Goal: Entertainment & Leisure: Browse casually

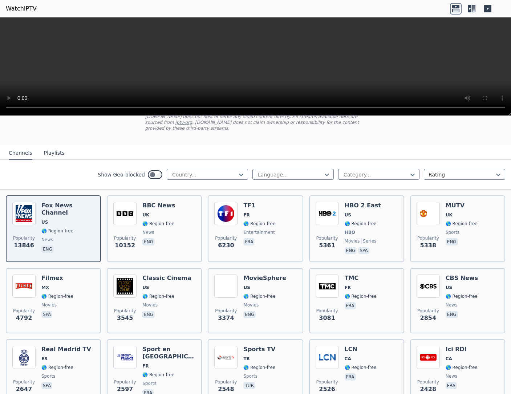
scroll to position [50, 0]
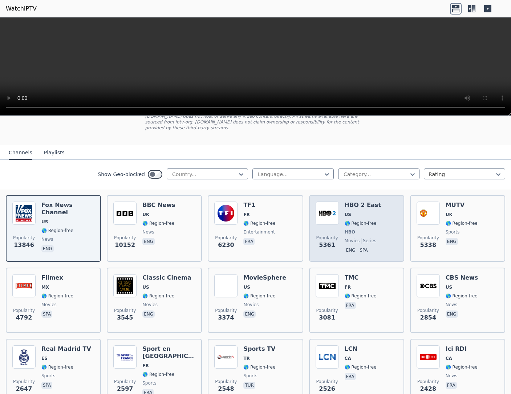
click at [365, 227] on div "HBO 2 East US 🌎 Region-free HBO movies series eng spa" at bounding box center [363, 229] width 36 height 54
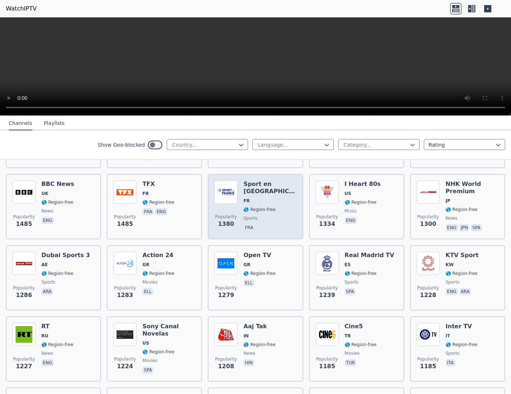
scroll to position [652, 0]
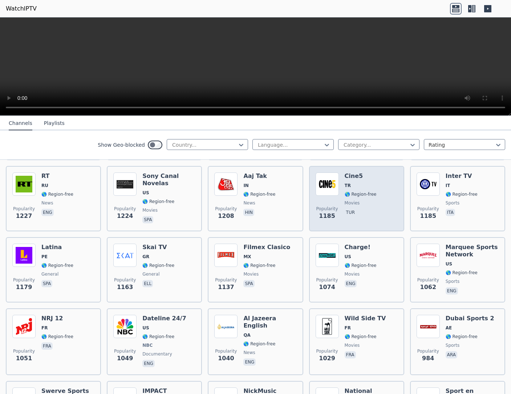
click at [369, 193] on span "🌎 Region-free" at bounding box center [361, 194] width 32 height 6
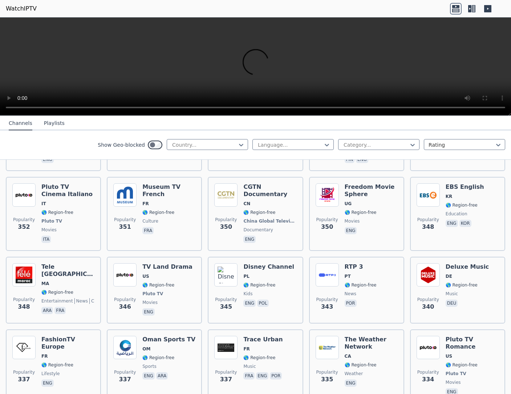
scroll to position [3108, 0]
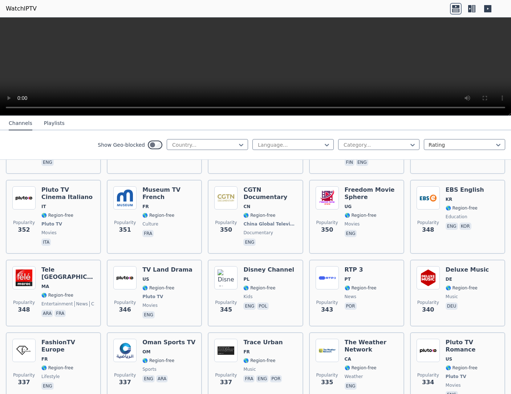
click at [474, 8] on icon at bounding box center [472, 9] width 12 height 12
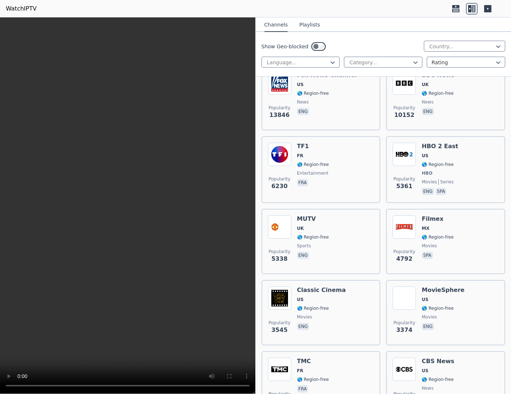
scroll to position [100, 0]
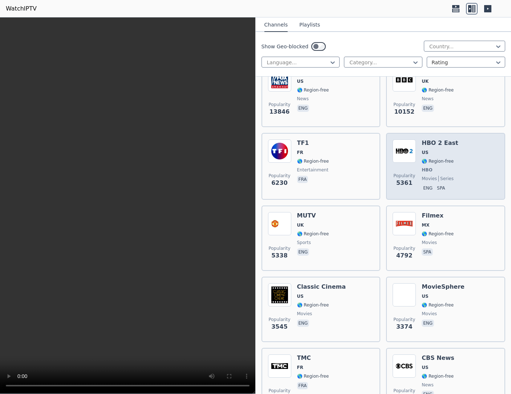
click at [441, 176] on span "series" at bounding box center [445, 179] width 15 height 6
drag, startPoint x: 425, startPoint y: 163, endPoint x: 429, endPoint y: 162, distance: 4.3
click at [425, 163] on span "🌎 Region-free" at bounding box center [438, 161] width 32 height 6
click at [429, 162] on span "🌎 Region-free" at bounding box center [438, 161] width 32 height 6
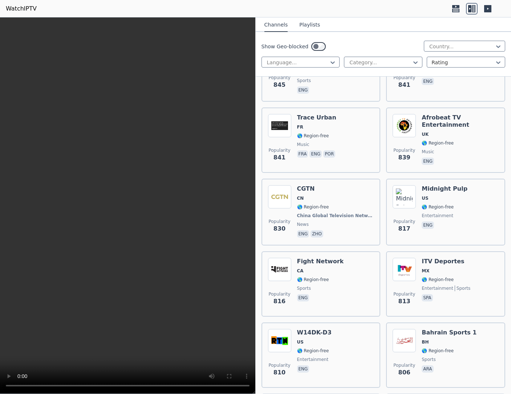
scroll to position [2807, 0]
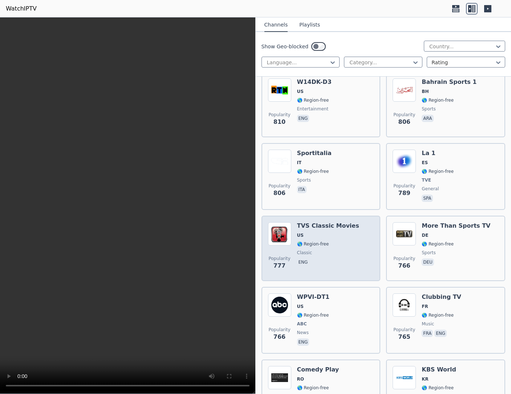
click at [325, 245] on span "🌎 Region-free" at bounding box center [313, 244] width 32 height 6
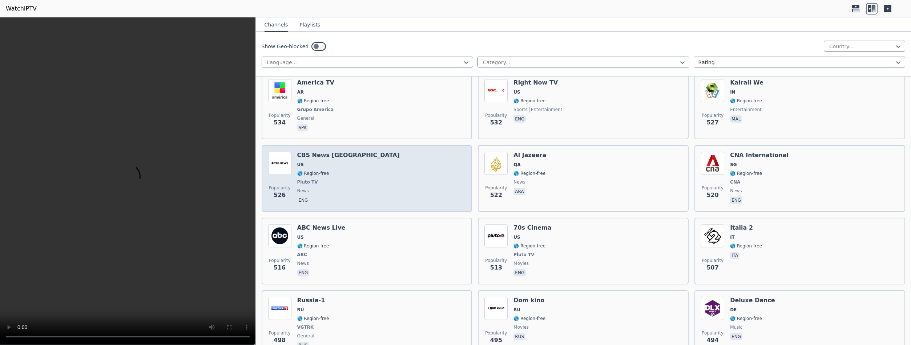
scroll to position [3358, 0]
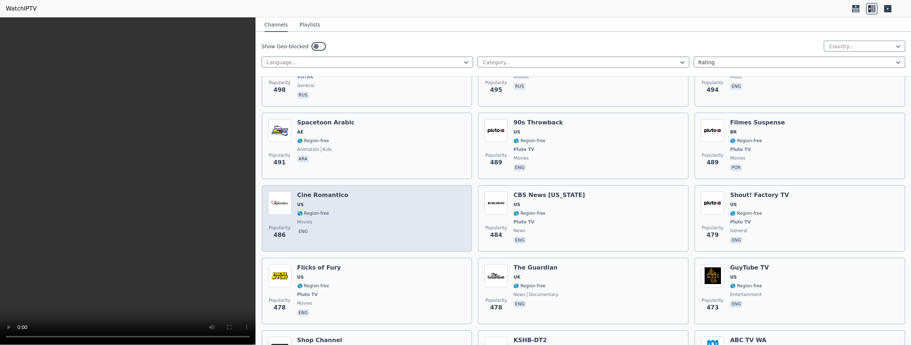
click at [342, 216] on span "🌎 Region-free" at bounding box center [322, 214] width 51 height 6
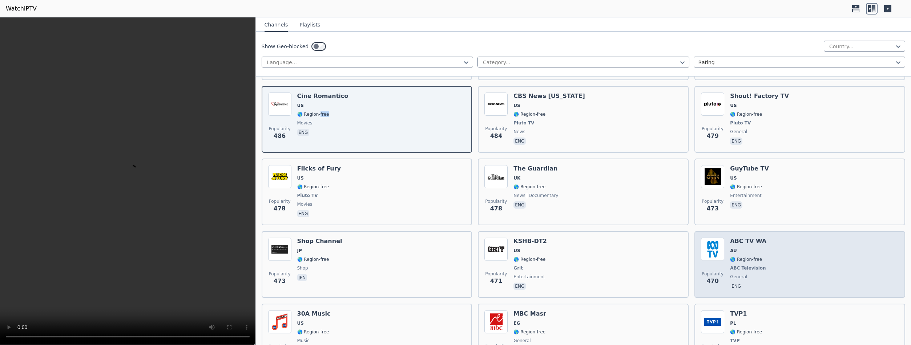
scroll to position [3458, 0]
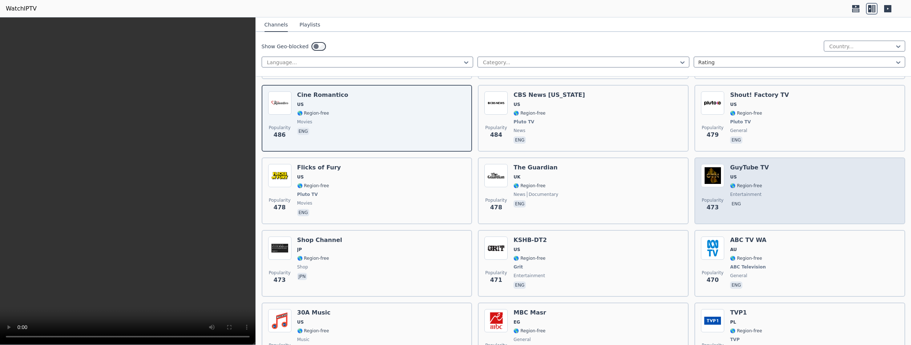
click at [511, 199] on div "Popularity 473 GuyTube TV US 🌎 Region-free entertainment eng" at bounding box center [800, 191] width 198 height 54
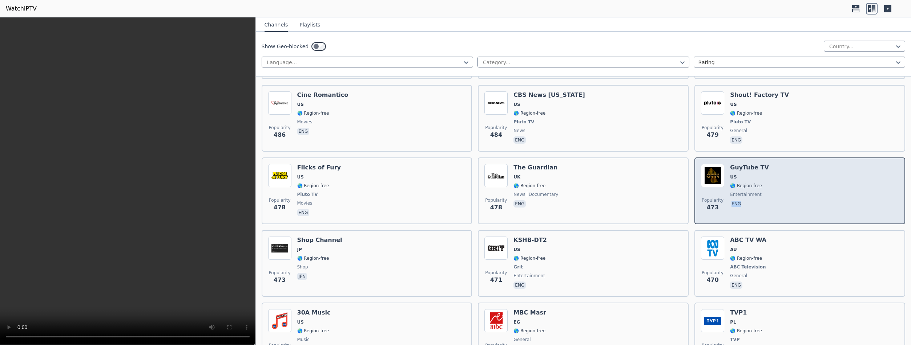
click at [511, 199] on div "Popularity 473 GuyTube TV US 🌎 Region-free entertainment eng" at bounding box center [800, 191] width 198 height 54
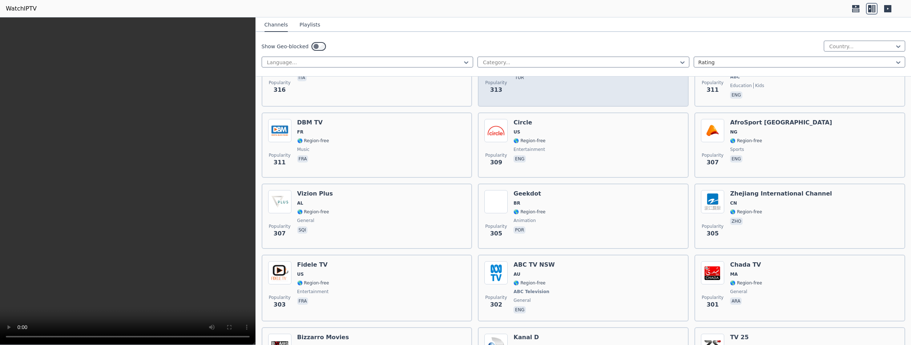
scroll to position [5814, 0]
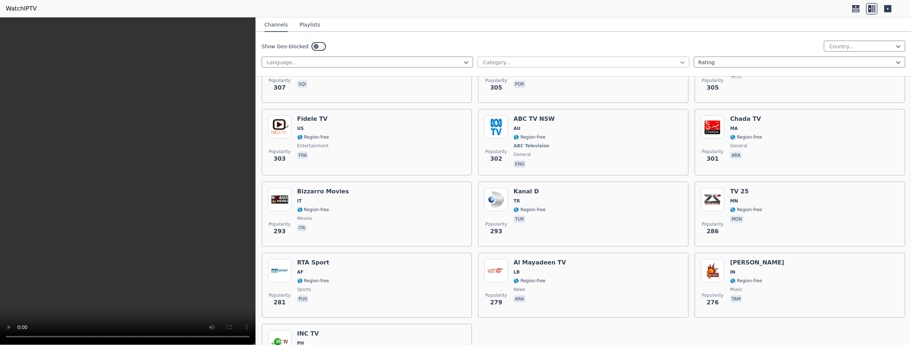
click at [511, 63] on icon at bounding box center [682, 62] width 7 height 7
click at [489, 131] on div "Relax" at bounding box center [583, 130] width 212 height 13
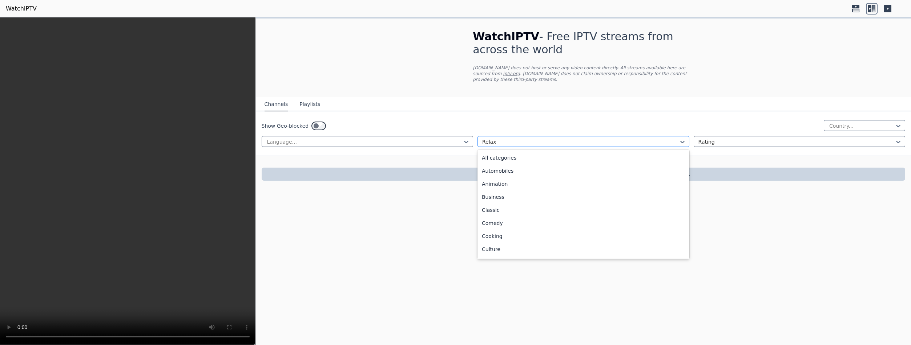
click at [511, 141] on div at bounding box center [580, 141] width 197 height 7
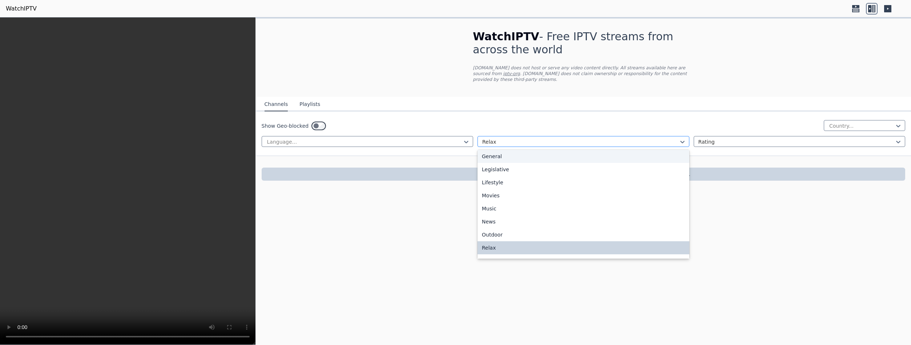
click at [511, 139] on div at bounding box center [580, 141] width 197 height 7
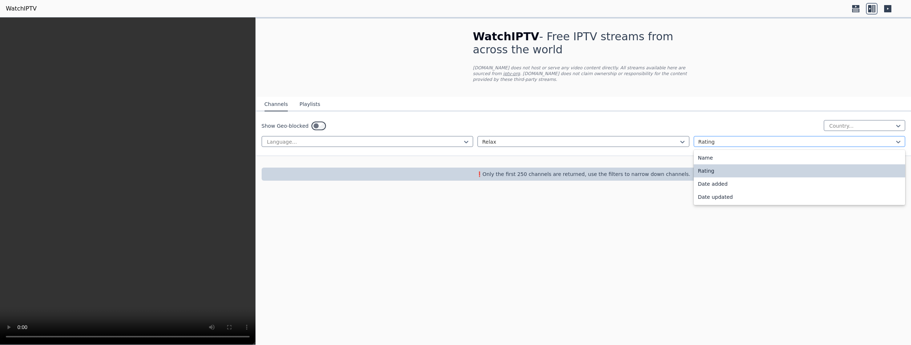
click at [511, 141] on div at bounding box center [796, 141] width 197 height 7
click at [511, 170] on div "Rating" at bounding box center [799, 171] width 212 height 13
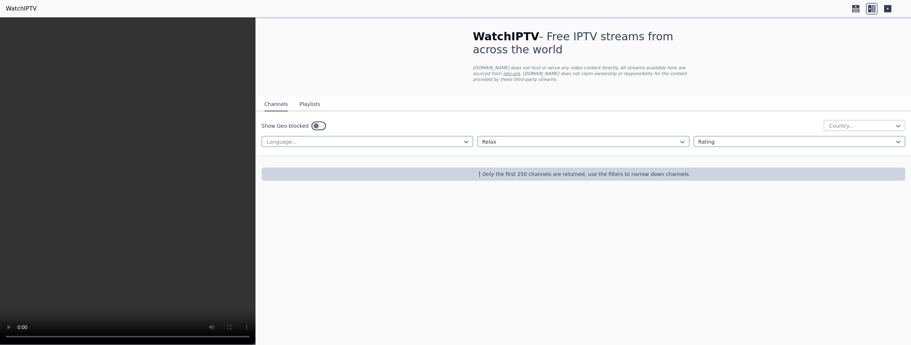
click at [511, 121] on div "Country..." at bounding box center [863, 125] width 81 height 11
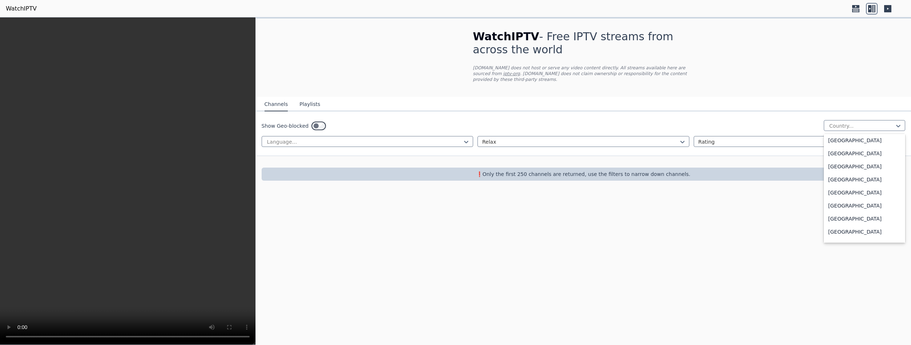
scroll to position [2456, 0]
click at [511, 178] on div "Turkey" at bounding box center [863, 177] width 81 height 13
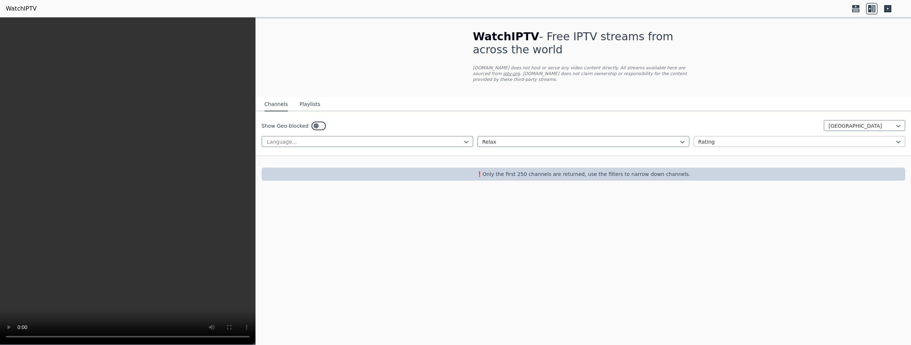
click at [511, 142] on div at bounding box center [796, 141] width 197 height 7
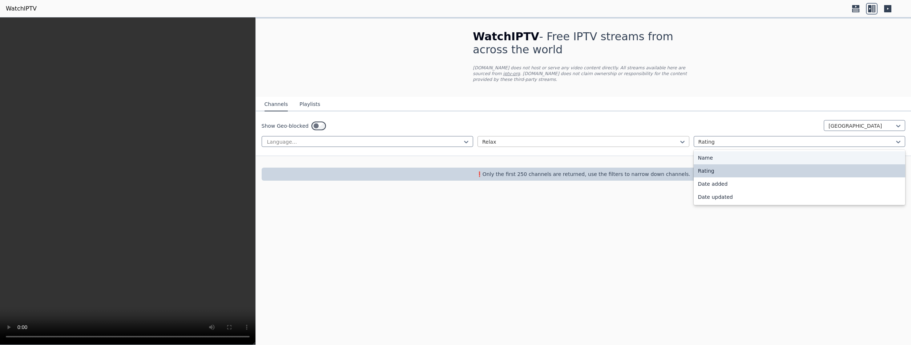
click at [511, 139] on div at bounding box center [580, 141] width 197 height 7
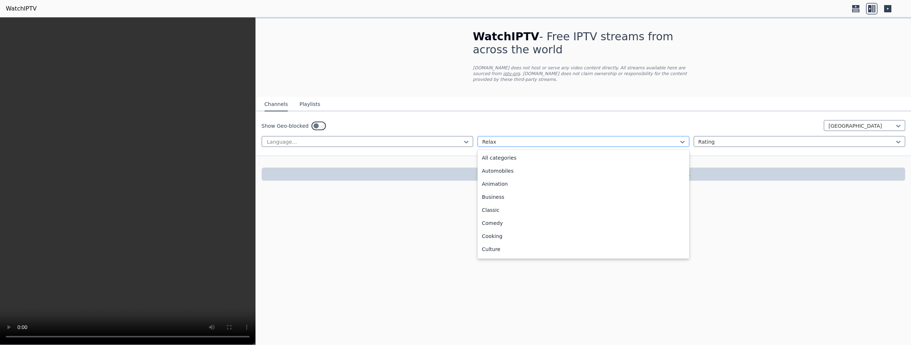
scroll to position [158, 0]
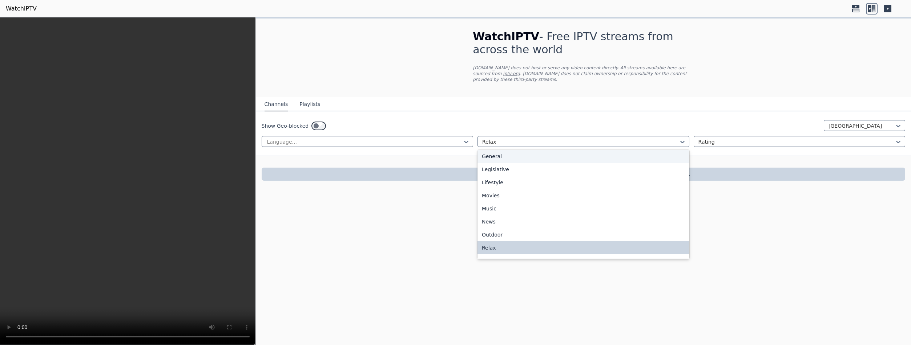
click at [482, 157] on div "General" at bounding box center [583, 156] width 212 height 13
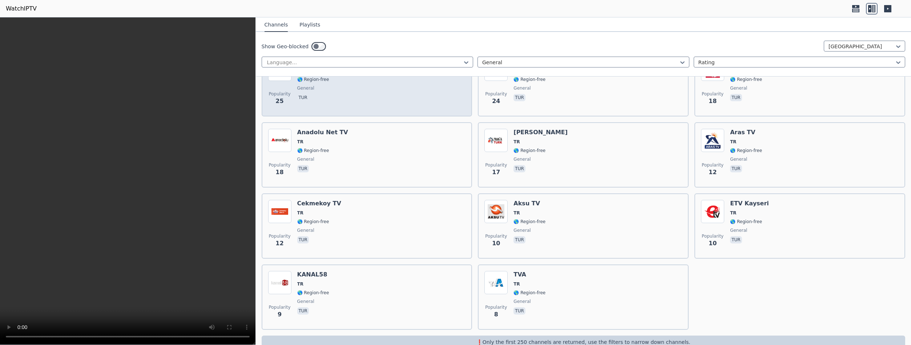
scroll to position [268, 0]
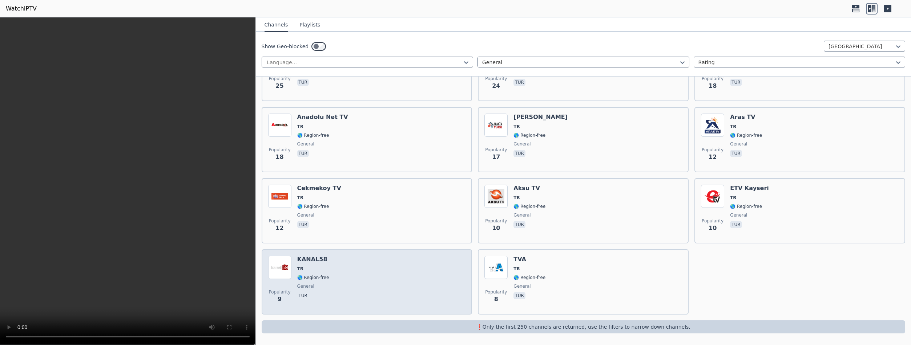
click at [312, 261] on h6 "KANAL58" at bounding box center [313, 259] width 32 height 7
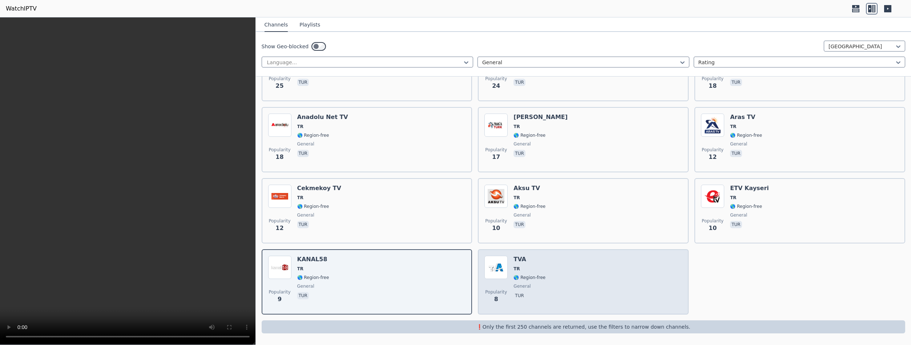
click at [511, 264] on div "TVA TR 🌎 Region-free general tur" at bounding box center [529, 282] width 32 height 52
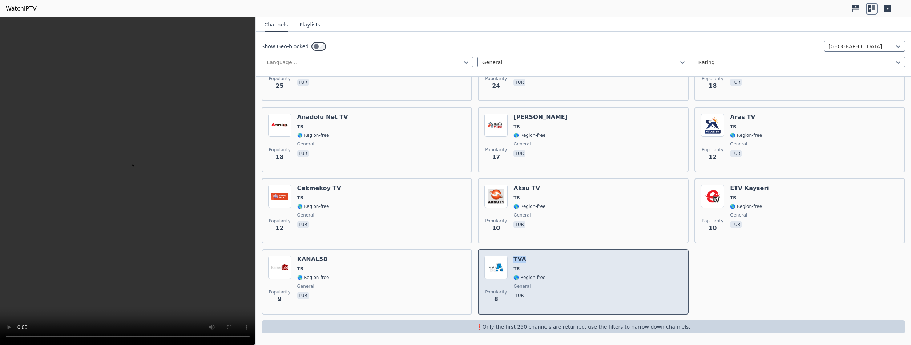
click at [511, 264] on div "TVA TR 🌎 Region-free general tur" at bounding box center [529, 282] width 32 height 52
click at [511, 280] on div "Popularity 8 TVA TR 🌎 Region-free general tur" at bounding box center [583, 282] width 198 height 52
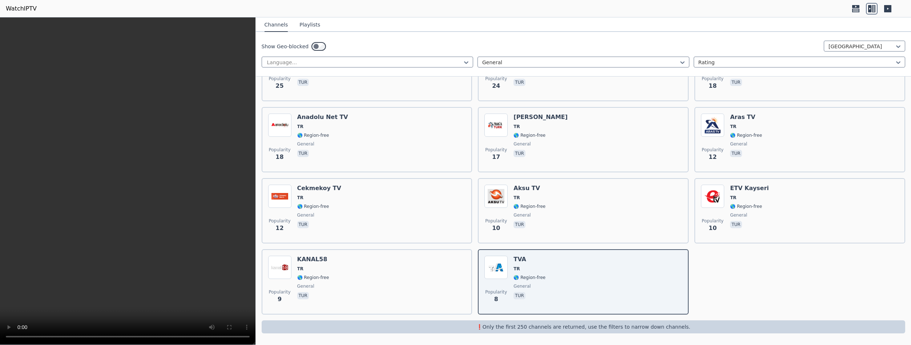
click at [309, 26] on button "Playlists" at bounding box center [309, 25] width 21 height 14
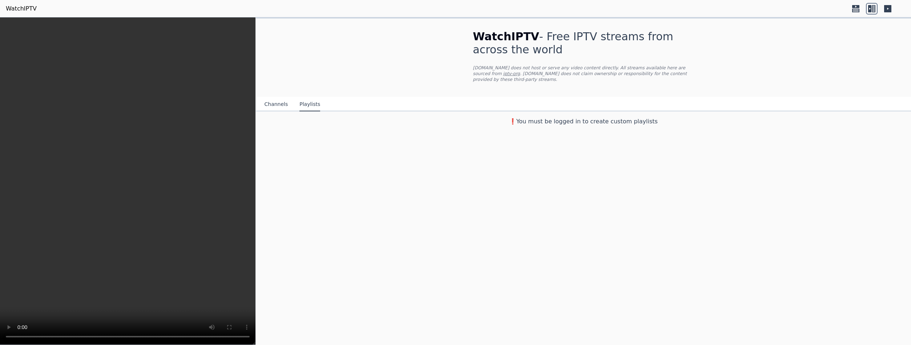
scroll to position [0, 0]
click at [271, 105] on button "Channels" at bounding box center [276, 105] width 24 height 14
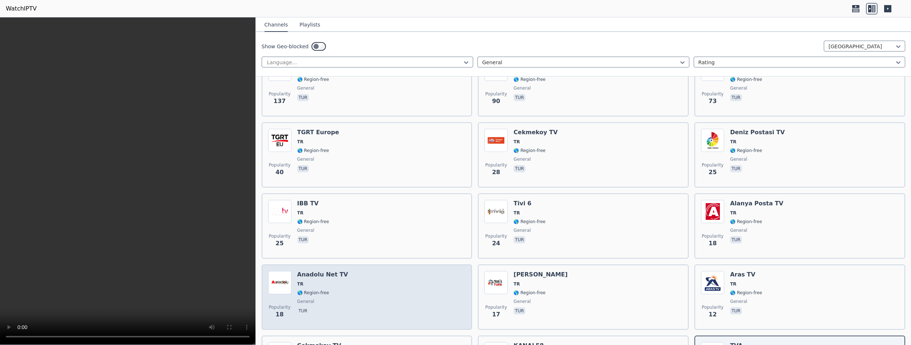
scroll to position [18, 0]
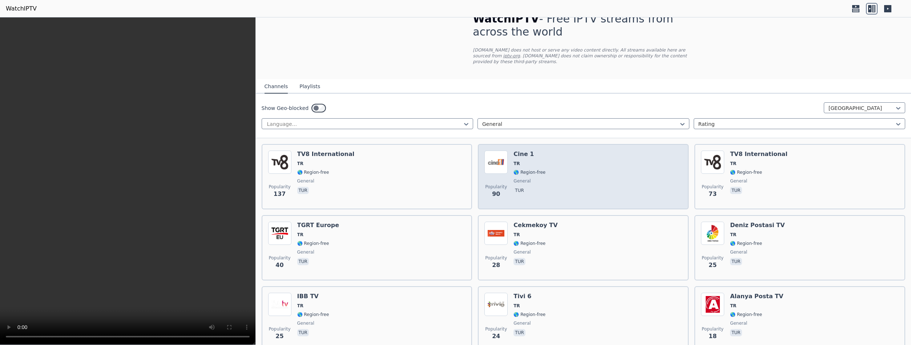
click at [511, 161] on span "TR" at bounding box center [529, 164] width 32 height 6
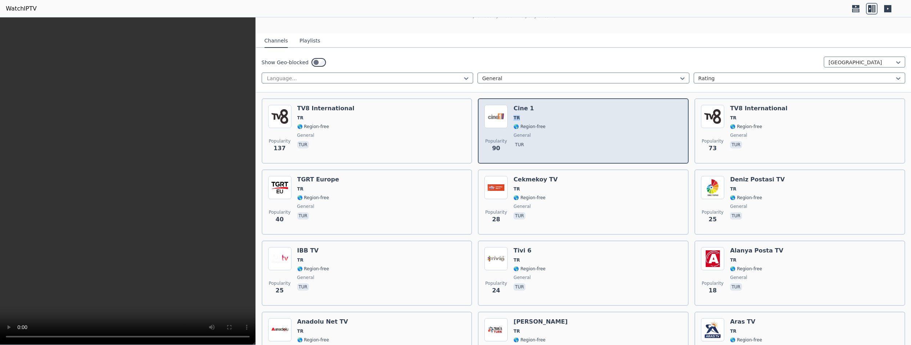
scroll to position [68, 0]
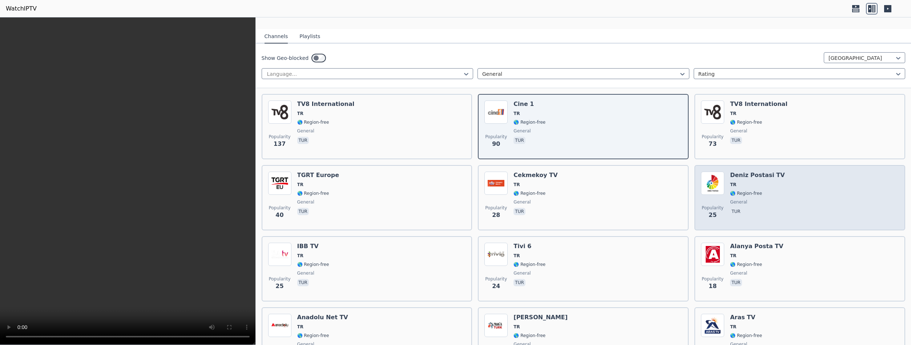
click at [511, 187] on span "TR" at bounding box center [757, 185] width 54 height 6
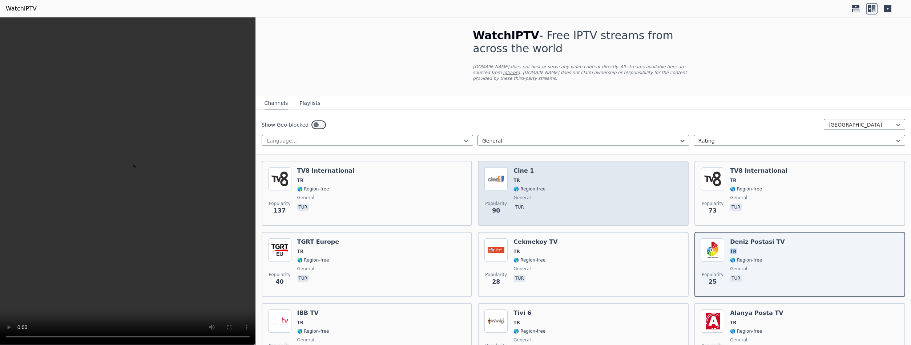
scroll to position [0, 0]
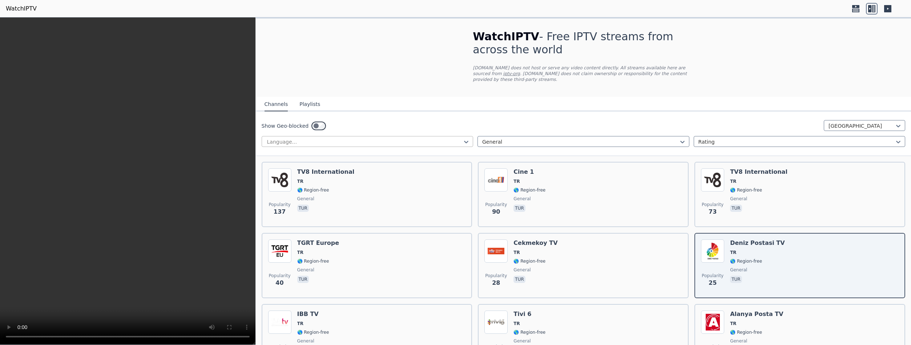
click at [460, 141] on div at bounding box center [364, 141] width 197 height 7
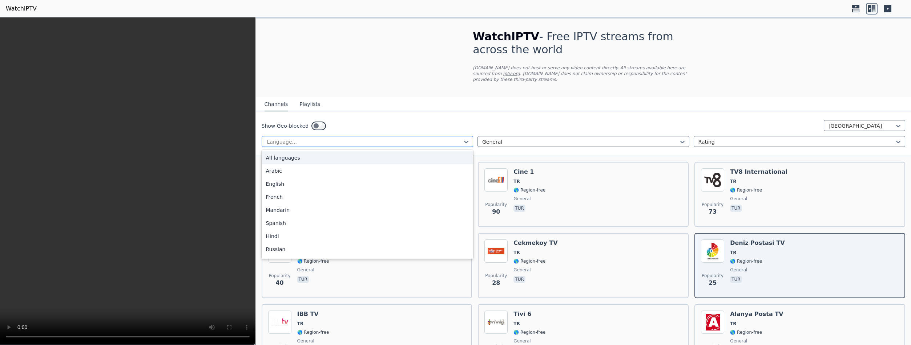
click at [460, 141] on div at bounding box center [364, 141] width 197 height 7
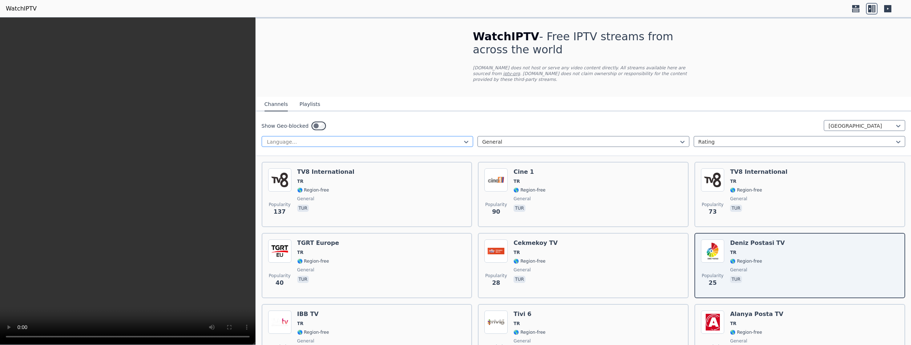
click at [460, 141] on div at bounding box center [364, 141] width 197 height 7
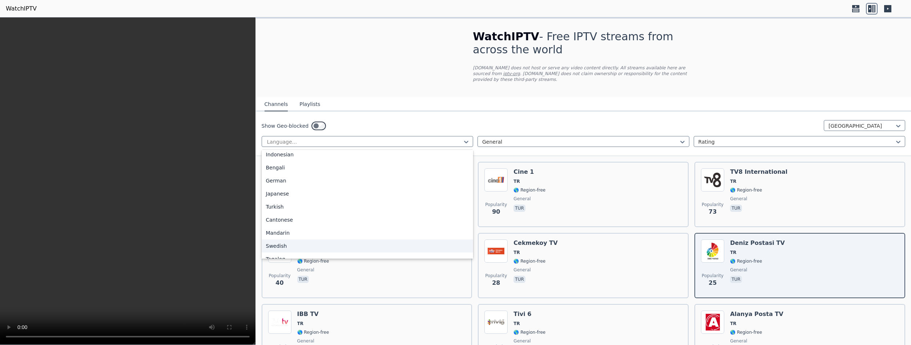
scroll to position [131, 0]
click at [276, 209] on div "Turkish" at bounding box center [368, 209] width 212 height 13
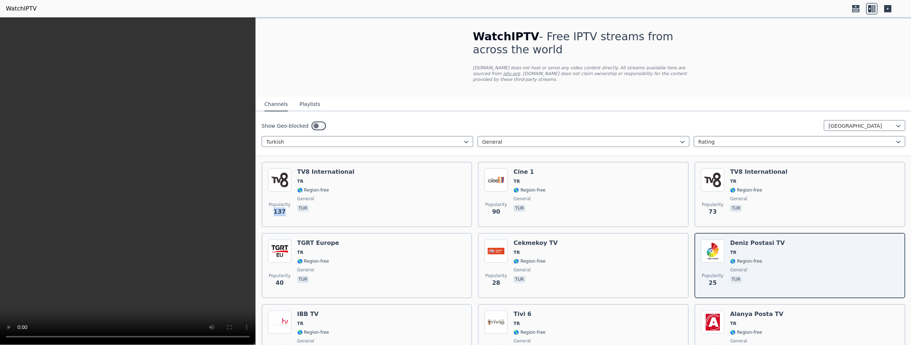
click at [276, 209] on span "137" at bounding box center [280, 212] width 12 height 9
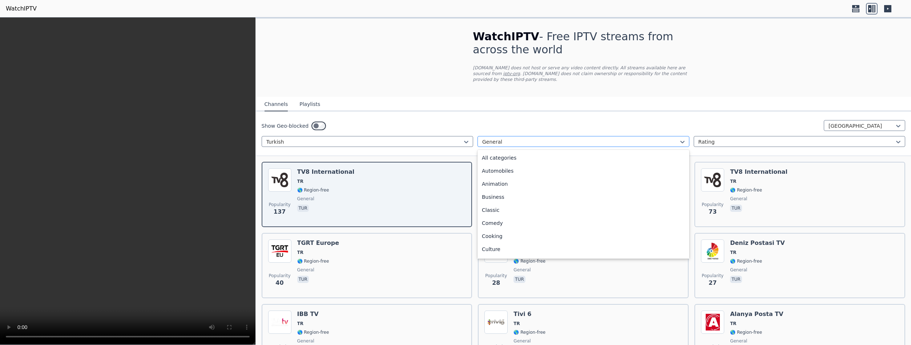
click at [511, 141] on div at bounding box center [580, 141] width 197 height 7
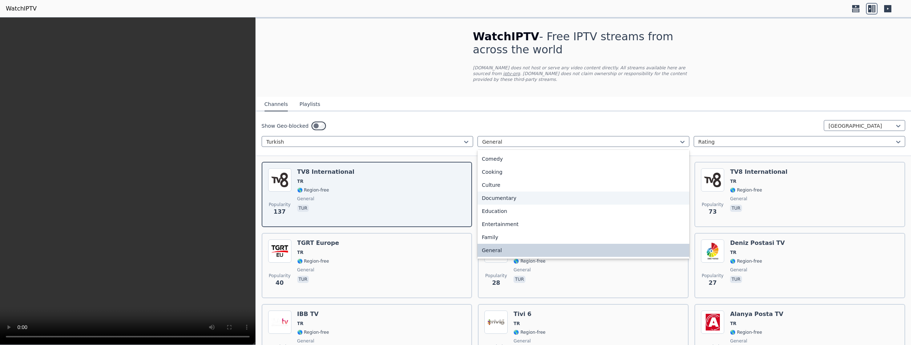
scroll to position [67, 0]
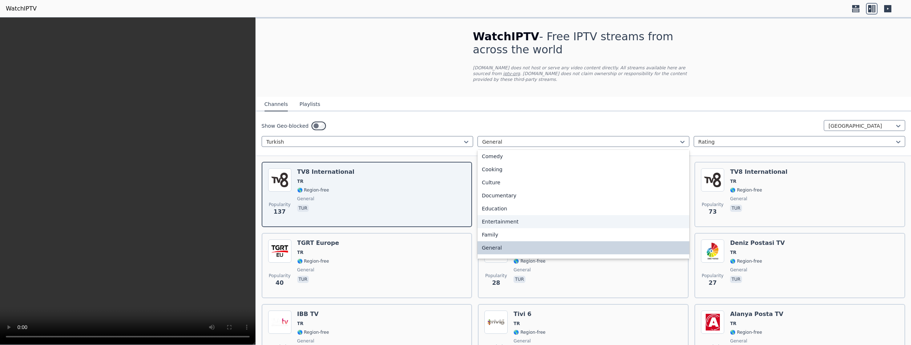
click at [497, 219] on div "Entertainment" at bounding box center [583, 221] width 212 height 13
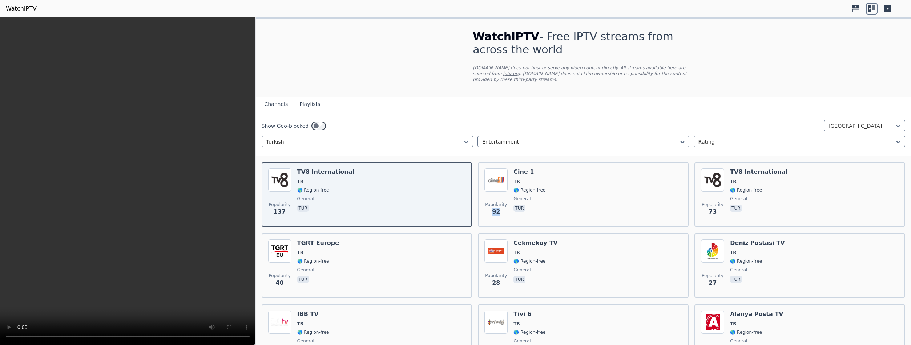
click at [497, 219] on span "Popularity 92" at bounding box center [495, 209] width 23 height 23
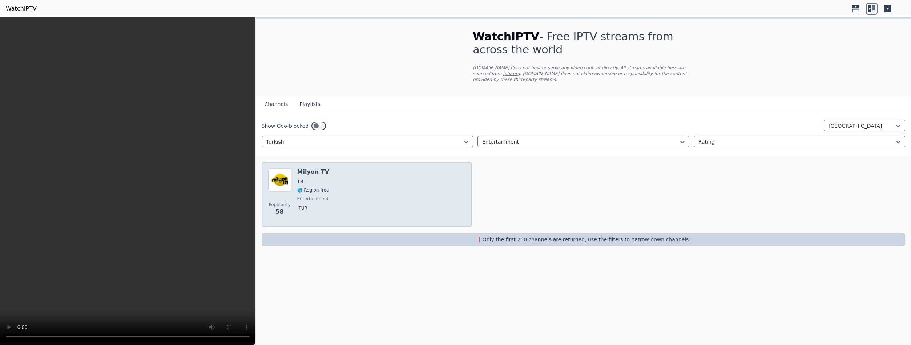
click at [298, 186] on div "Milyon TV TR 🌎 Region-free entertainment tur" at bounding box center [313, 195] width 32 height 52
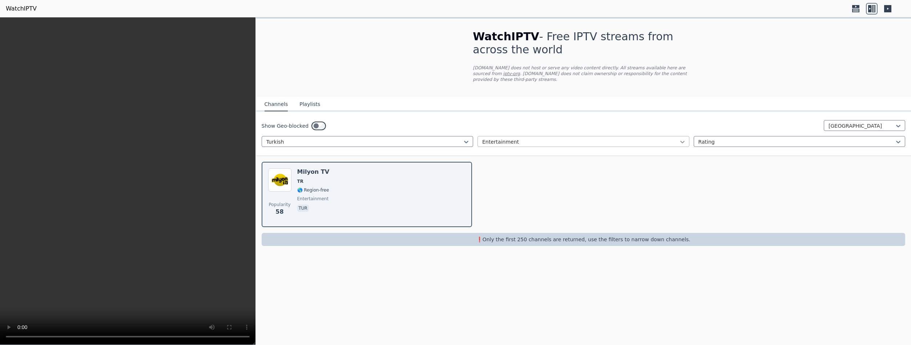
click at [511, 142] on icon at bounding box center [682, 142] width 4 height 3
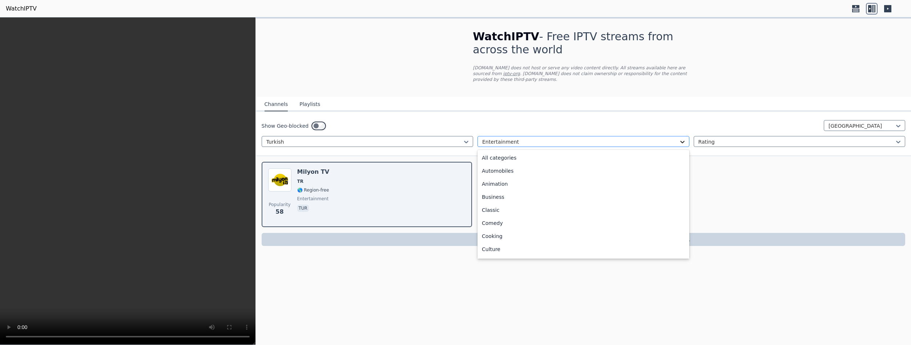
scroll to position [41, 0]
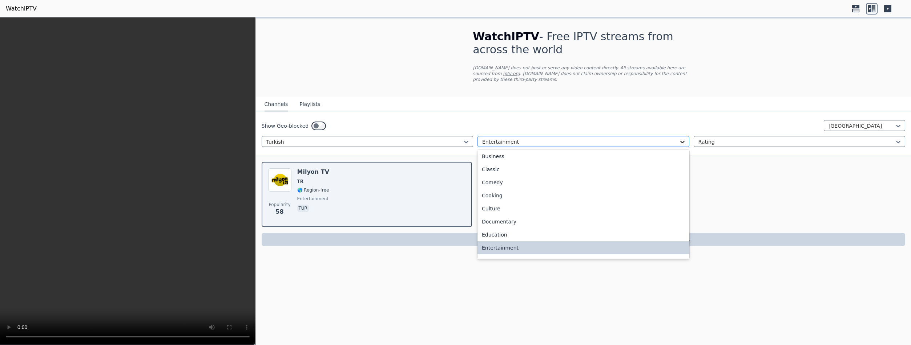
click at [511, 142] on icon at bounding box center [682, 142] width 4 height 3
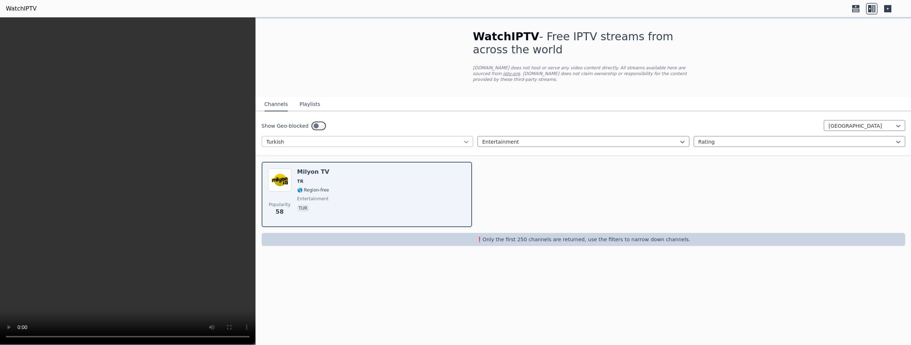
click at [466, 141] on icon at bounding box center [465, 141] width 7 height 7
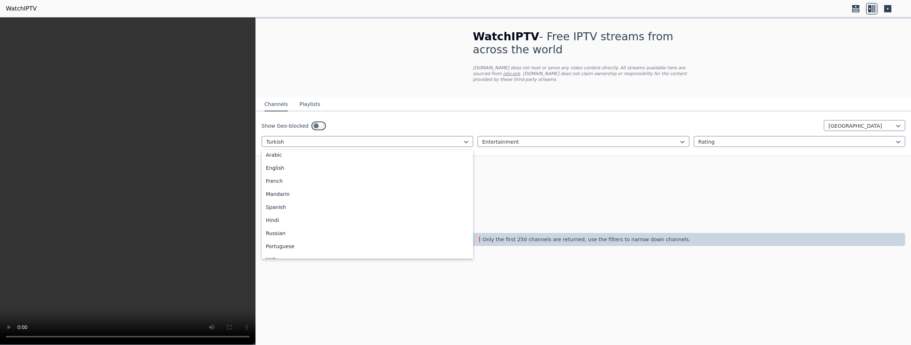
scroll to position [0, 0]
click at [280, 184] on div "English" at bounding box center [368, 184] width 212 height 13
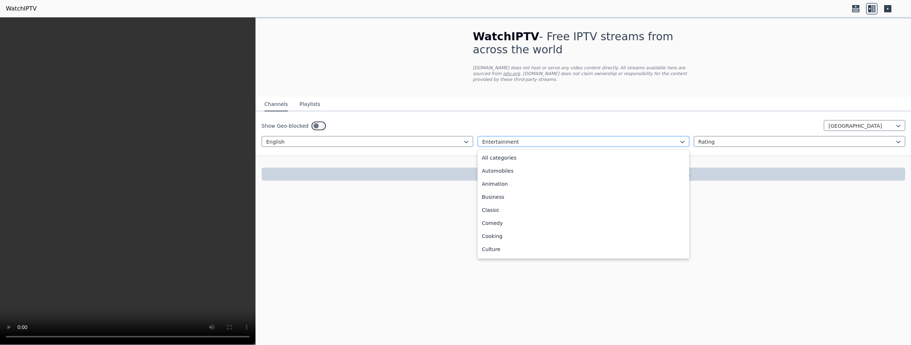
click at [511, 140] on div "Entertainment" at bounding box center [583, 141] width 212 height 11
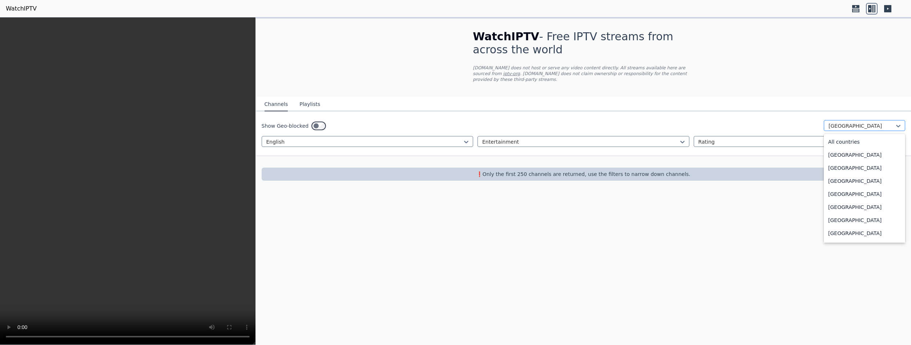
click at [511, 127] on div at bounding box center [861, 125] width 66 height 7
drag, startPoint x: 899, startPoint y: 229, endPoint x: 904, endPoint y: 220, distance: 9.7
click at [511, 220] on div "All countries Afghanistan Albania Algeria Angola Antigua and Barbuda Argentina …" at bounding box center [863, 188] width 81 height 109
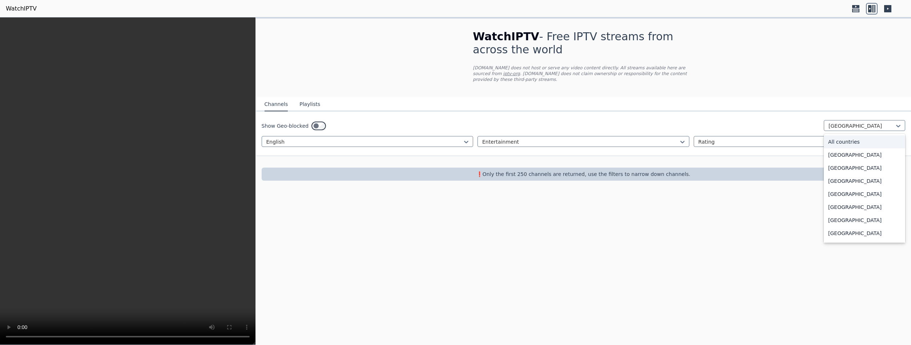
click at [511, 141] on div "All countries" at bounding box center [863, 141] width 81 height 13
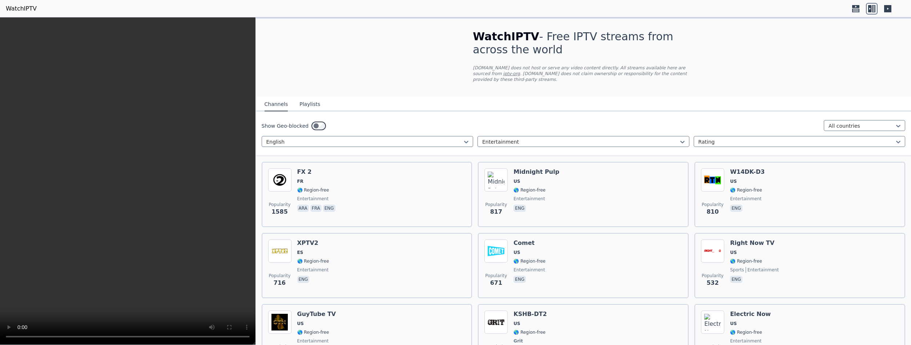
click at [511, 141] on div at bounding box center [796, 141] width 197 height 7
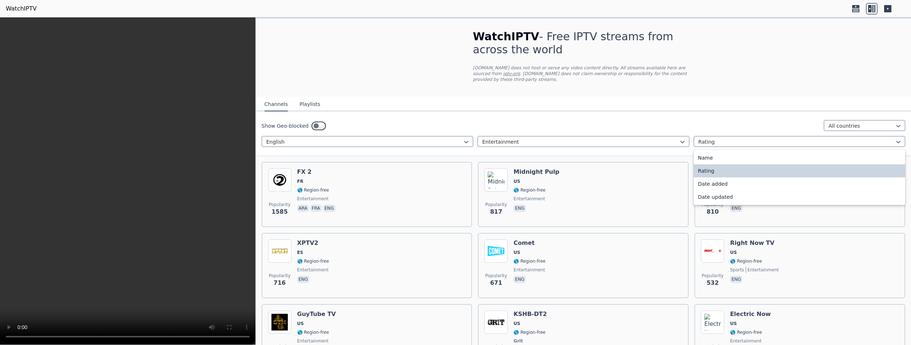
click at [511, 141] on div at bounding box center [796, 141] width 197 height 7
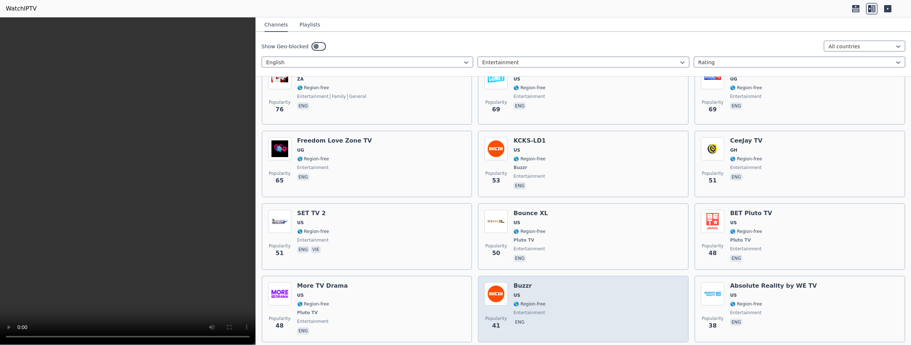
scroll to position [752, 0]
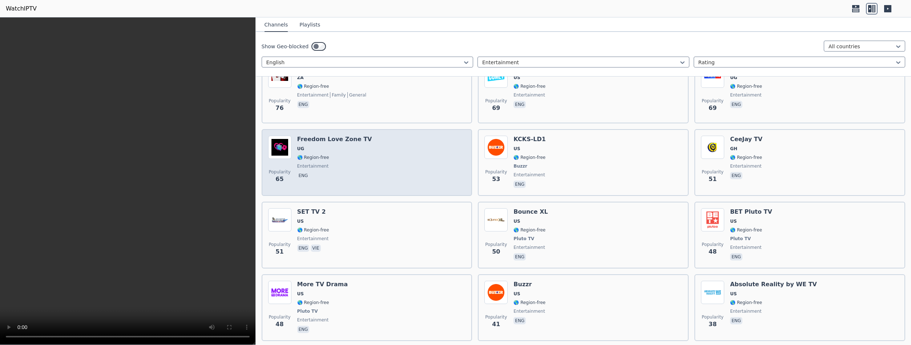
click at [347, 141] on h6 "Freedom Love Zone TV" at bounding box center [334, 139] width 75 height 7
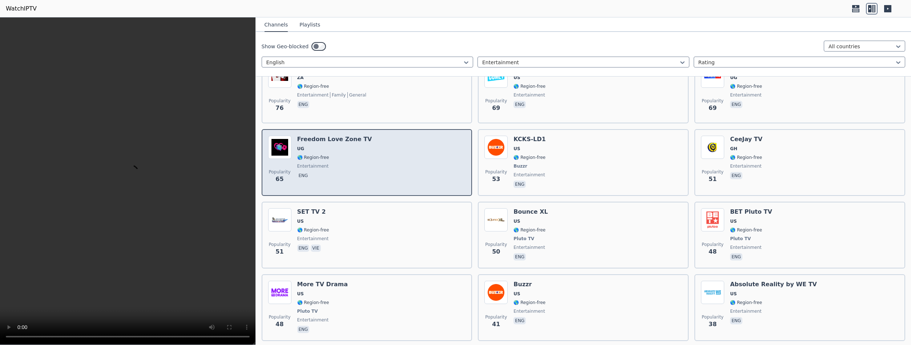
click at [346, 141] on h6 "Freedom Love Zone TV" at bounding box center [334, 139] width 75 height 7
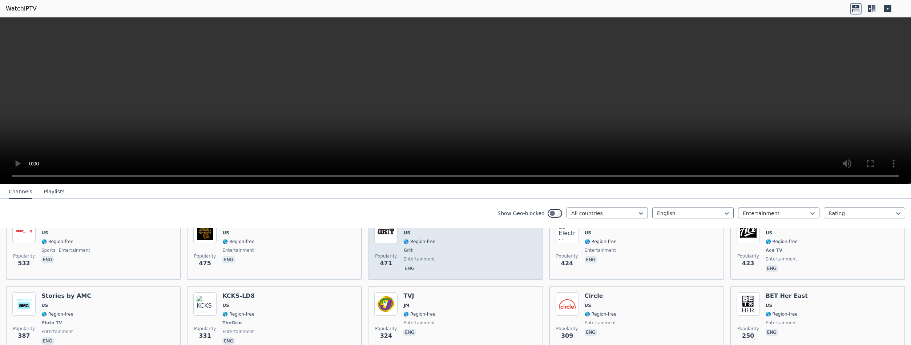
scroll to position [301, 0]
